Goal: Task Accomplishment & Management: Complete application form

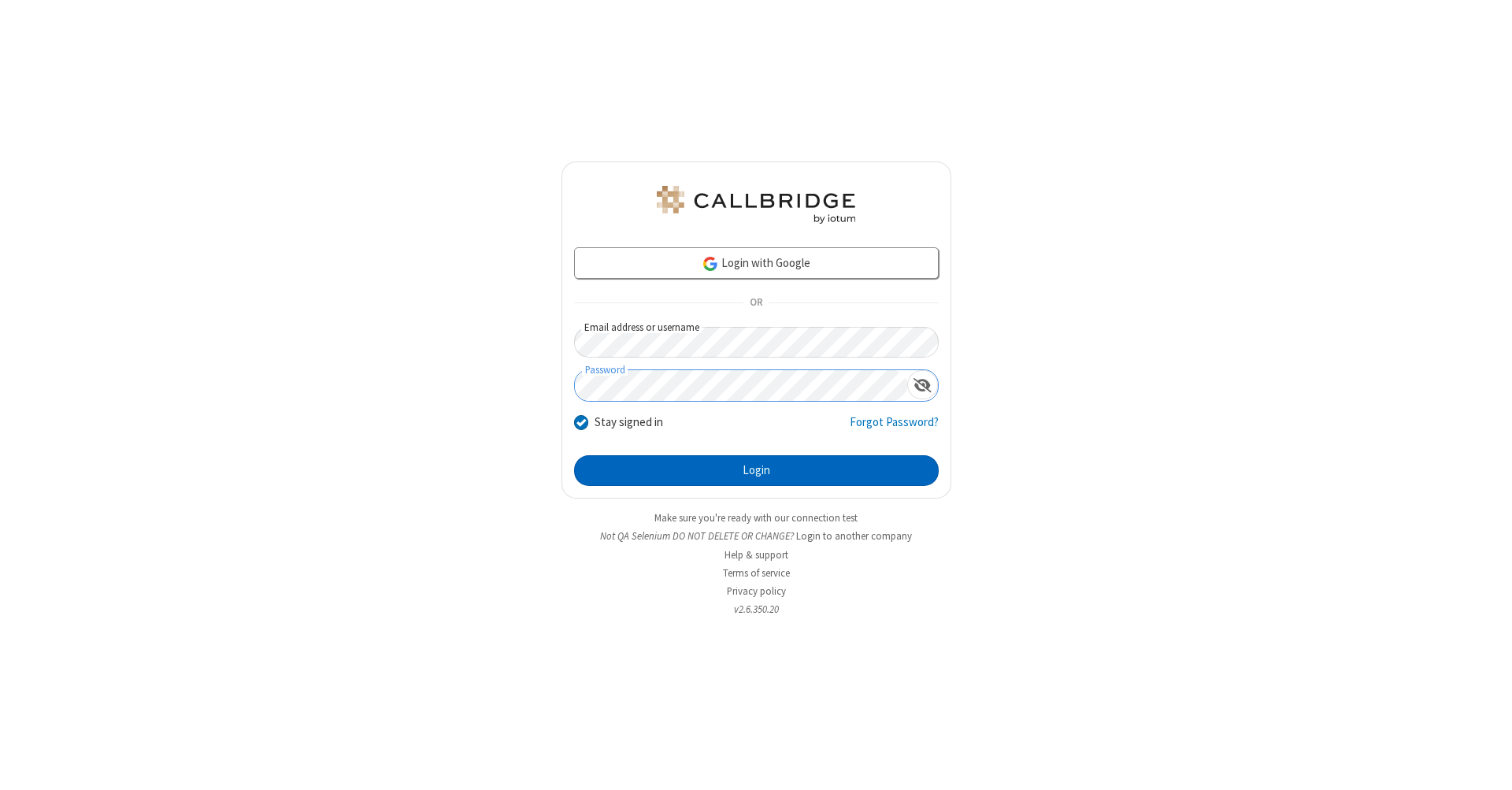
click at [756, 471] on button "Login" at bounding box center [756, 471] width 365 height 31
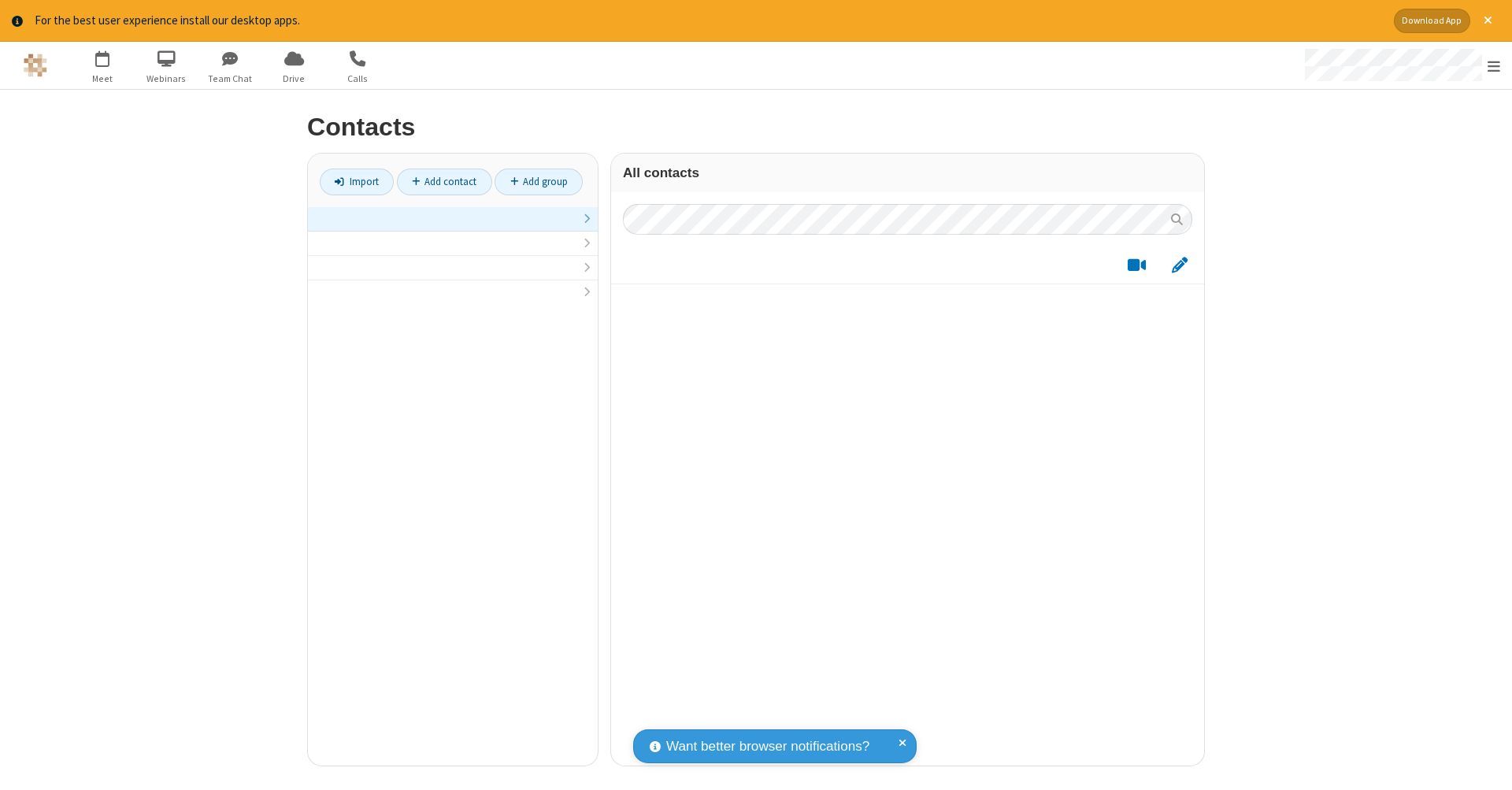
click at [453, 227] on link at bounding box center [453, 219] width 290 height 25
click at [444, 181] on link "Add contact" at bounding box center [444, 182] width 96 height 27
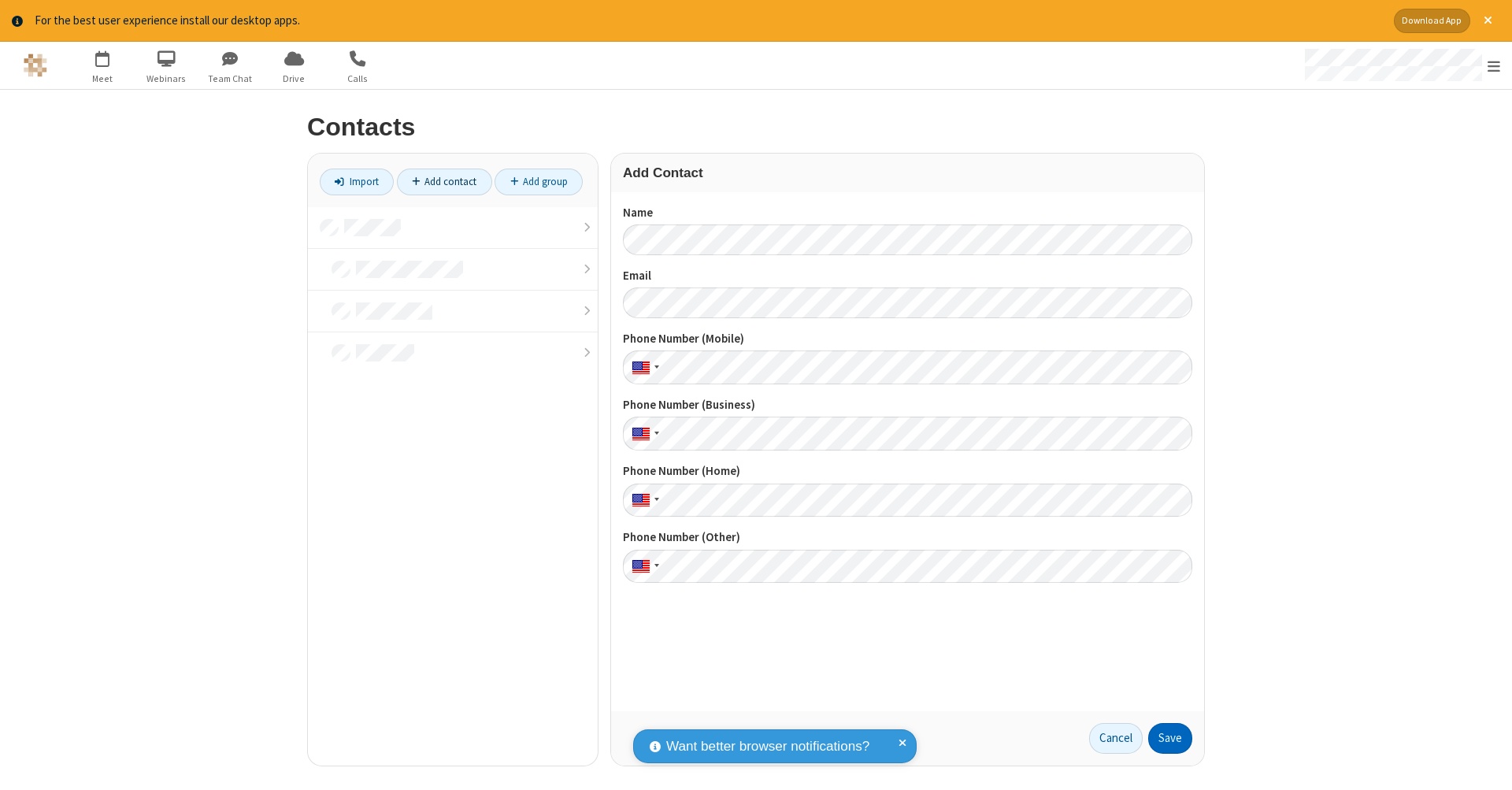
click at [1171, 738] on button "Save" at bounding box center [1171, 738] width 44 height 31
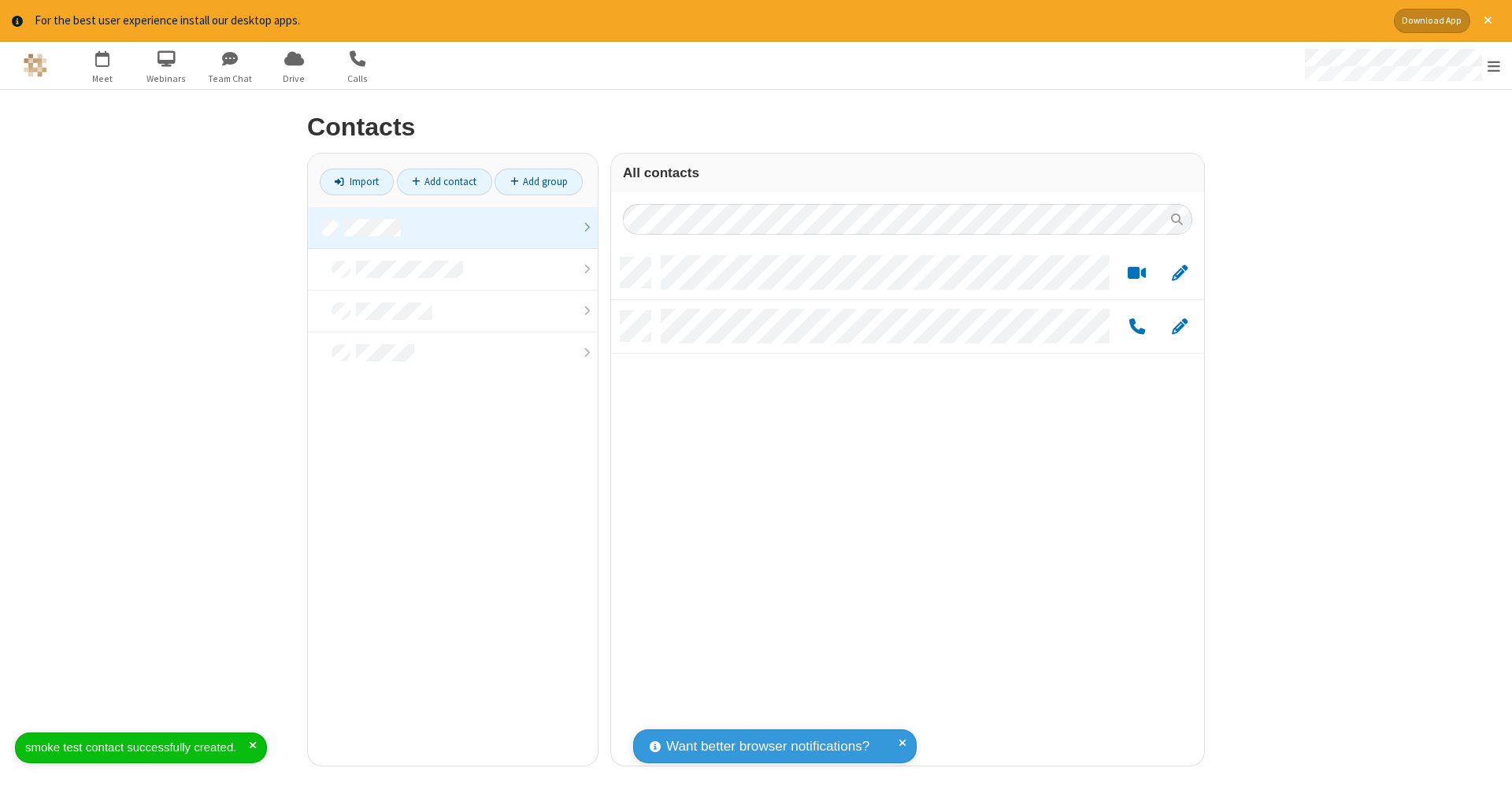
scroll to position [508, 582]
